Goal: Task Accomplishment & Management: Manage account settings

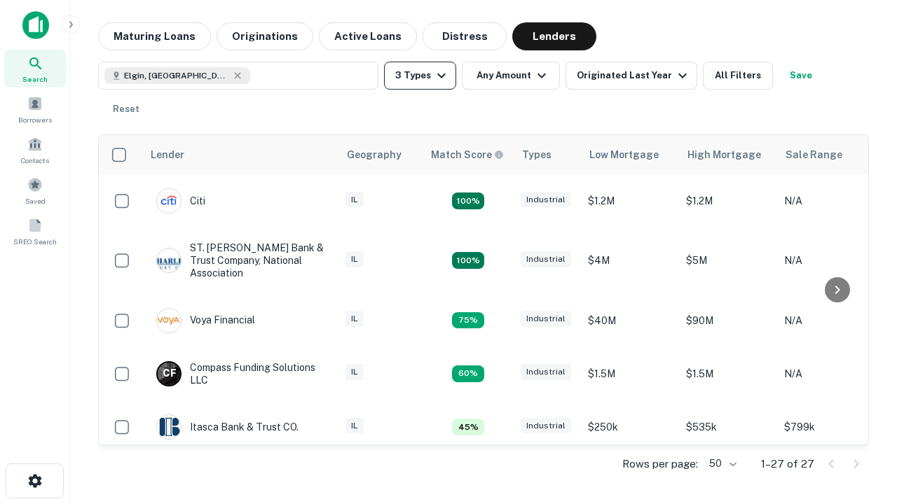
click at [420, 76] on button "3 Types" at bounding box center [420, 76] width 72 height 28
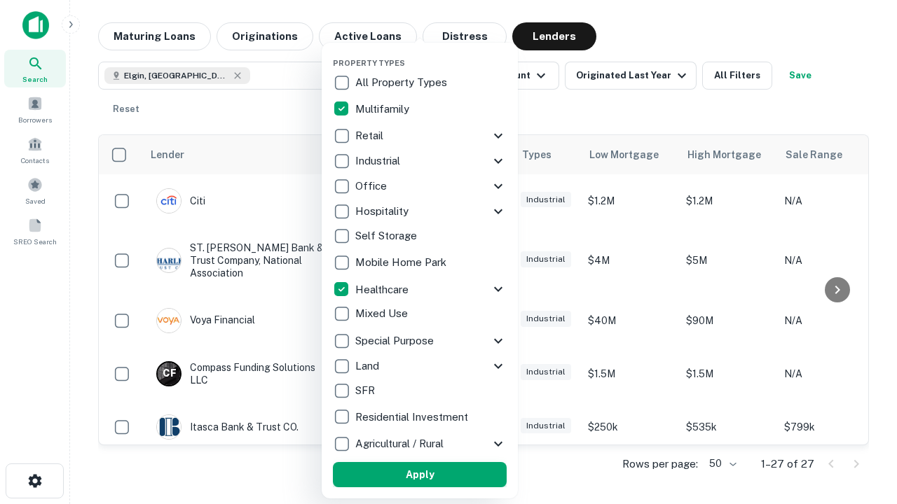
click at [420, 475] on button "Apply" at bounding box center [420, 474] width 174 height 25
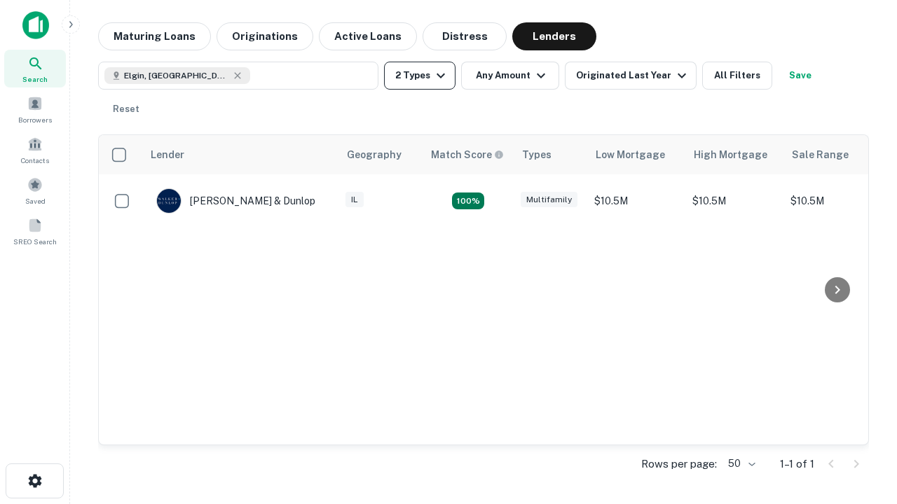
click at [420, 76] on button "2 Types" at bounding box center [419, 76] width 71 height 28
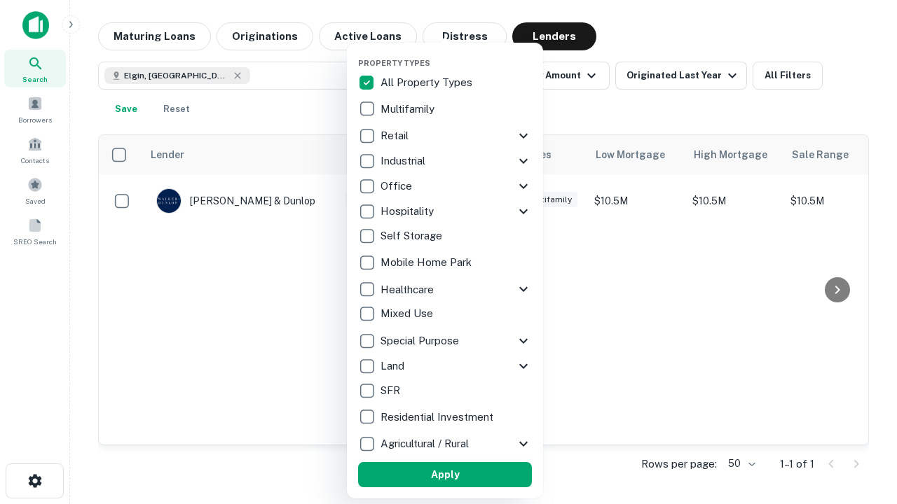
click at [445, 475] on button "Apply" at bounding box center [445, 474] width 174 height 25
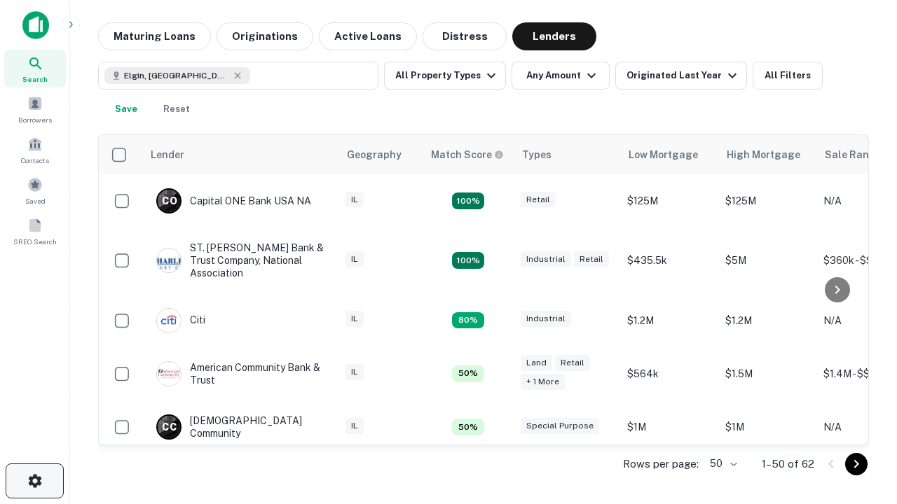
click at [34, 481] on icon "button" at bounding box center [35, 481] width 17 height 17
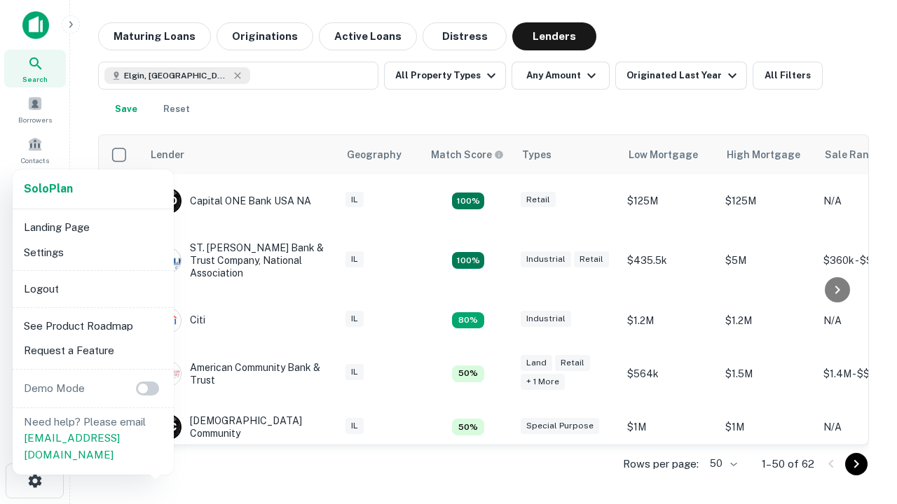
click at [92, 289] on li "Logout" at bounding box center [93, 289] width 150 height 25
